Goal: Transaction & Acquisition: Download file/media

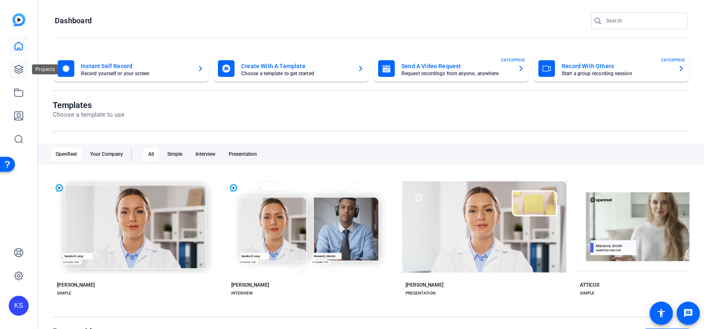
click at [18, 65] on icon at bounding box center [19, 69] width 8 height 8
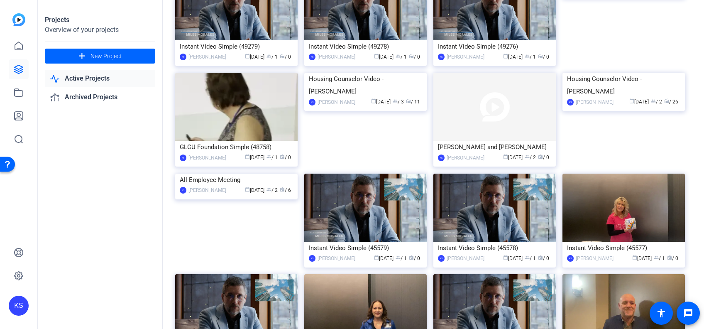
scroll to position [591, 0]
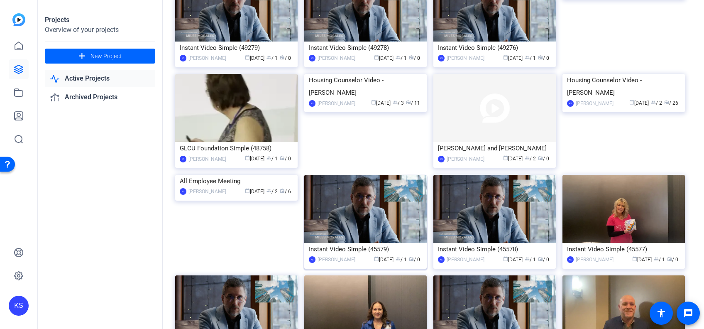
click at [341, 225] on img at bounding box center [365, 209] width 122 height 68
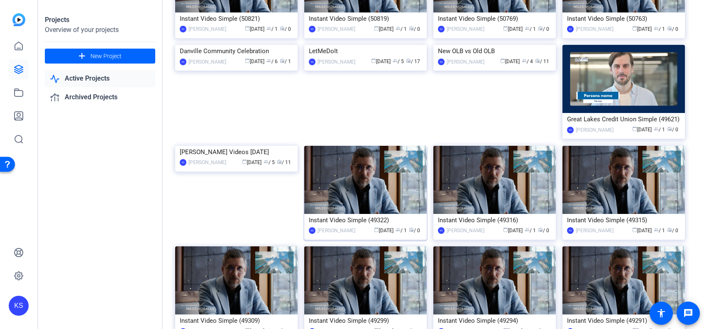
scroll to position [218, 0]
click at [232, 145] on img at bounding box center [236, 145] width 122 height 0
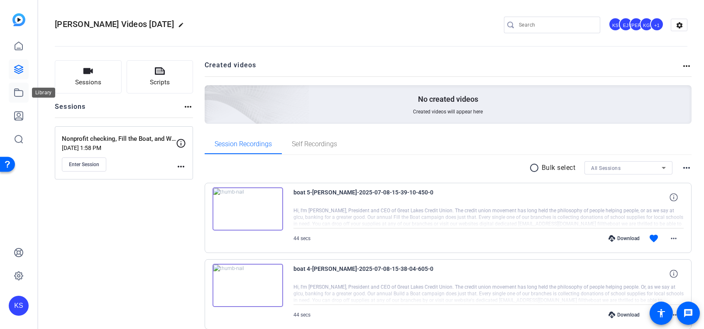
click at [20, 93] on icon at bounding box center [19, 93] width 10 height 10
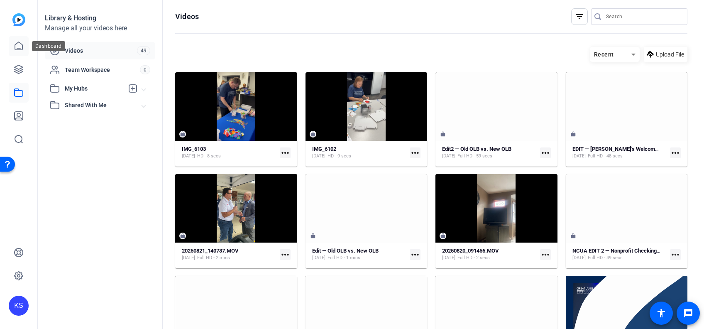
click at [20, 46] on icon at bounding box center [19, 46] width 10 height 10
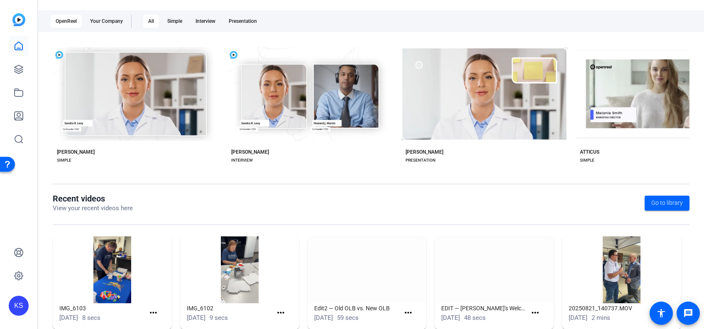
scroll to position [132, 0]
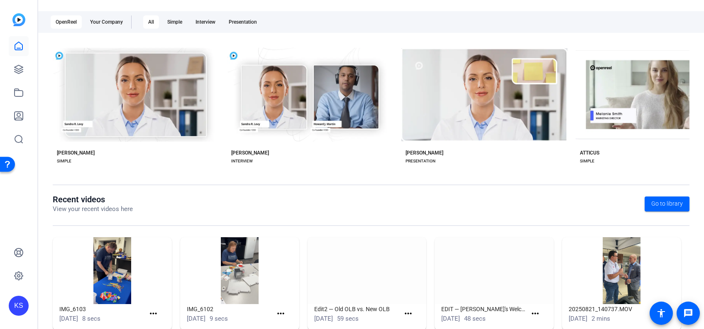
click at [495, 280] on img at bounding box center [494, 270] width 119 height 67
click at [478, 287] on img at bounding box center [494, 270] width 119 height 67
click at [531, 315] on mat-icon "more_horiz" at bounding box center [535, 313] width 10 height 10
click at [535, 300] on span "View" at bounding box center [548, 301] width 33 height 10
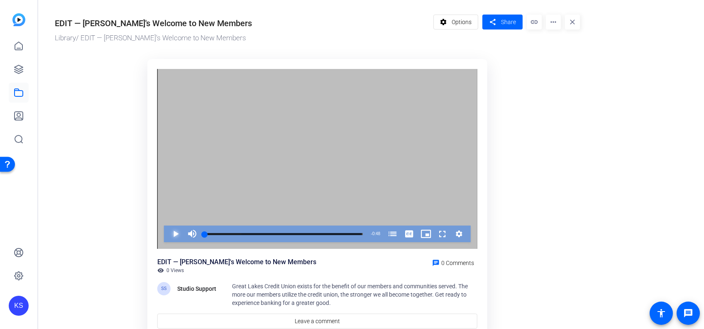
click at [167, 232] on span "Video Player" at bounding box center [167, 233] width 0 height 17
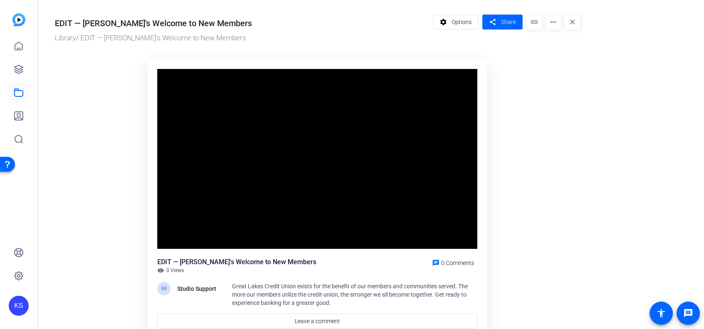
click at [550, 22] on mat-icon "more_horiz" at bounding box center [553, 22] width 15 height 15
click at [558, 56] on span "Download" at bounding box center [568, 58] width 33 height 10
